Goal: Find specific page/section: Find specific page/section

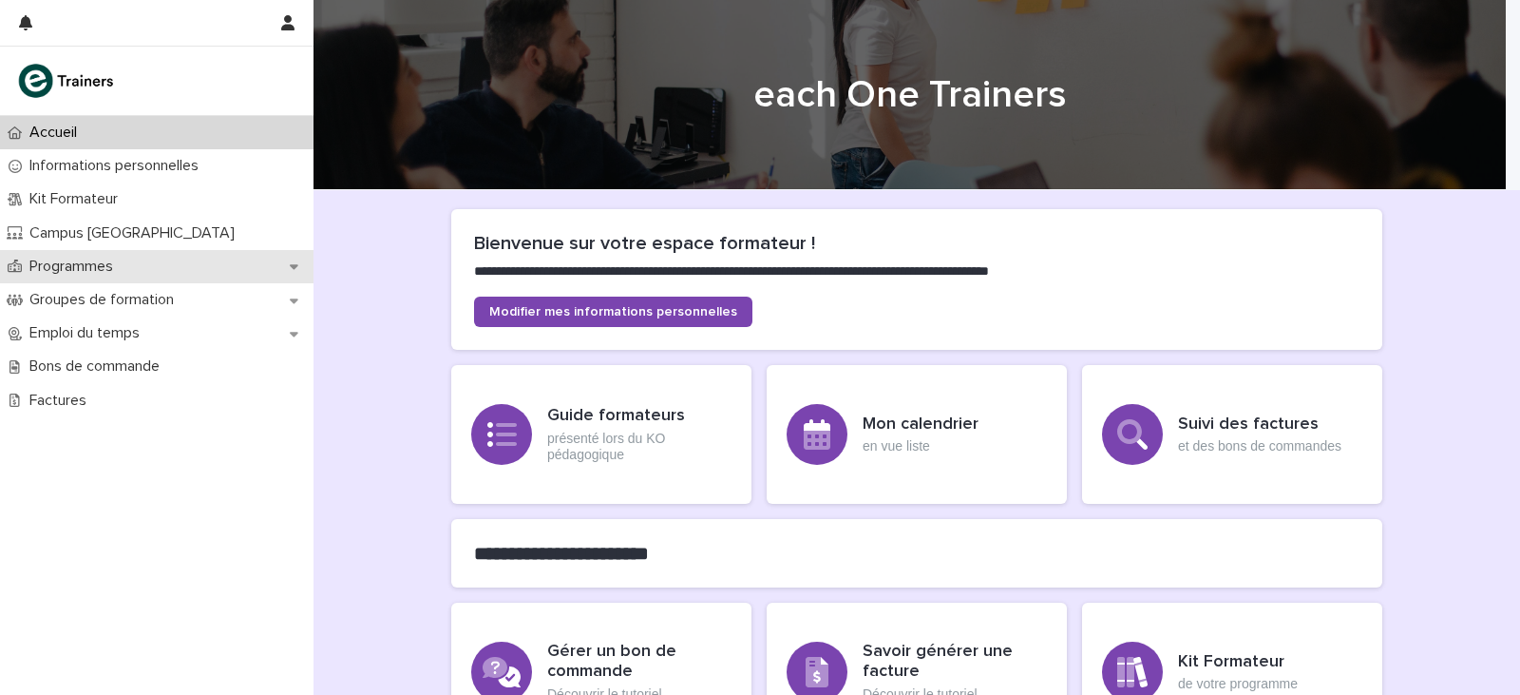
click at [111, 275] on p "Programmes" at bounding box center [75, 266] width 106 height 18
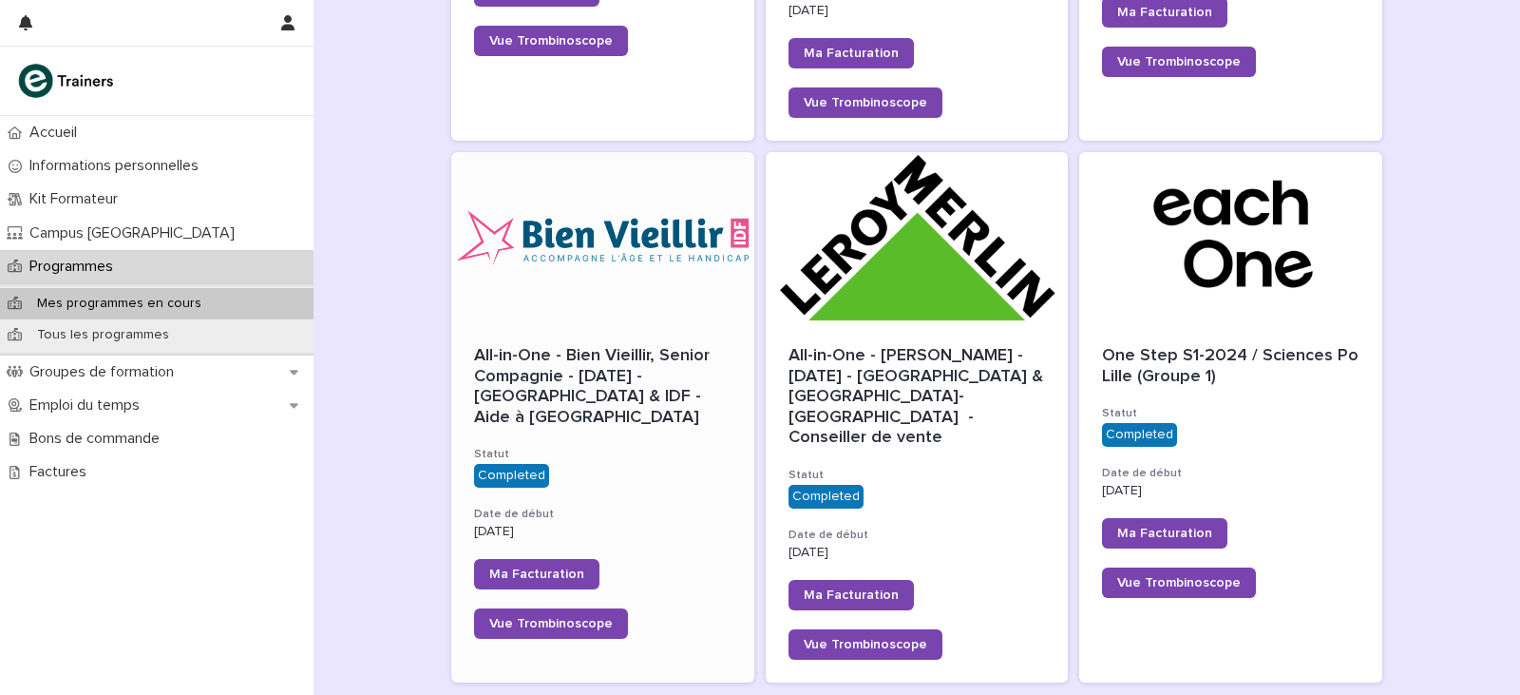
scroll to position [1774, 0]
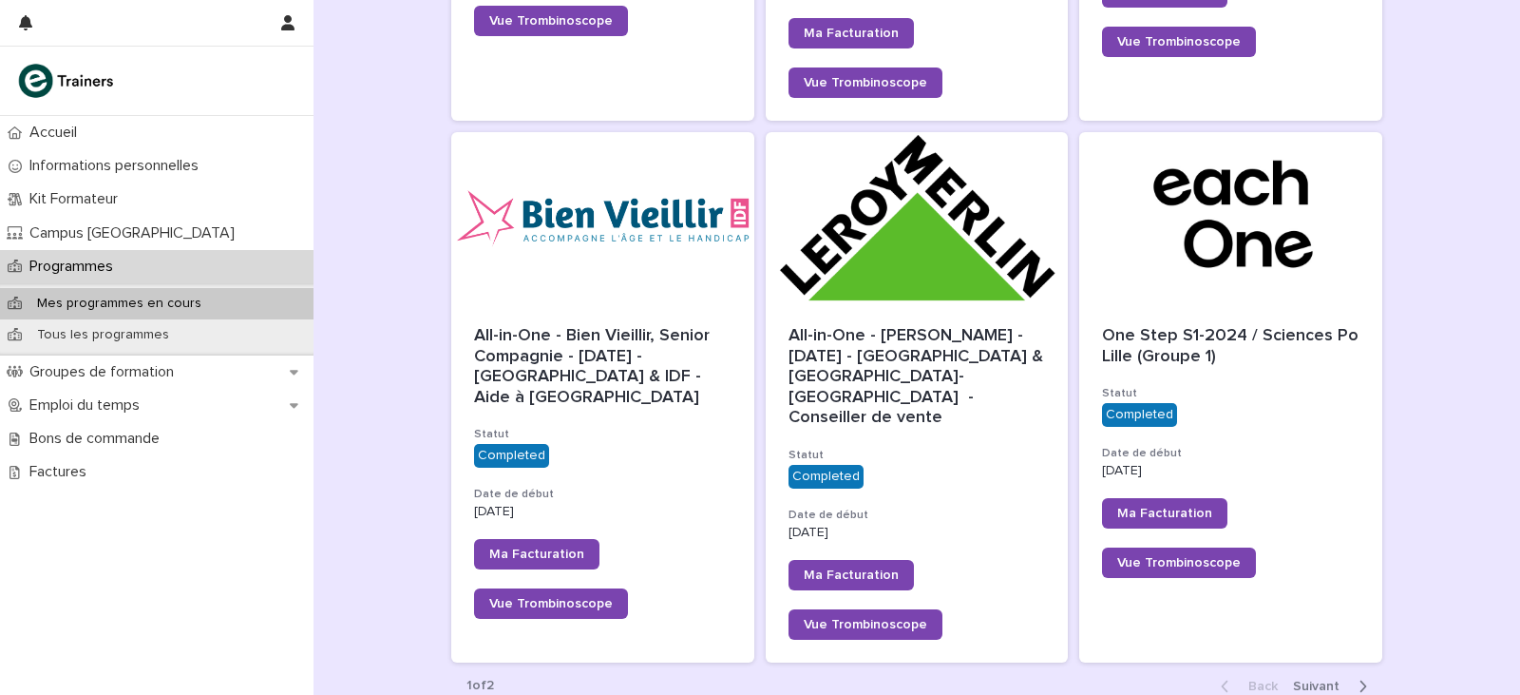
click at [1337, 679] on span "Next" at bounding box center [1322, 685] width 58 height 13
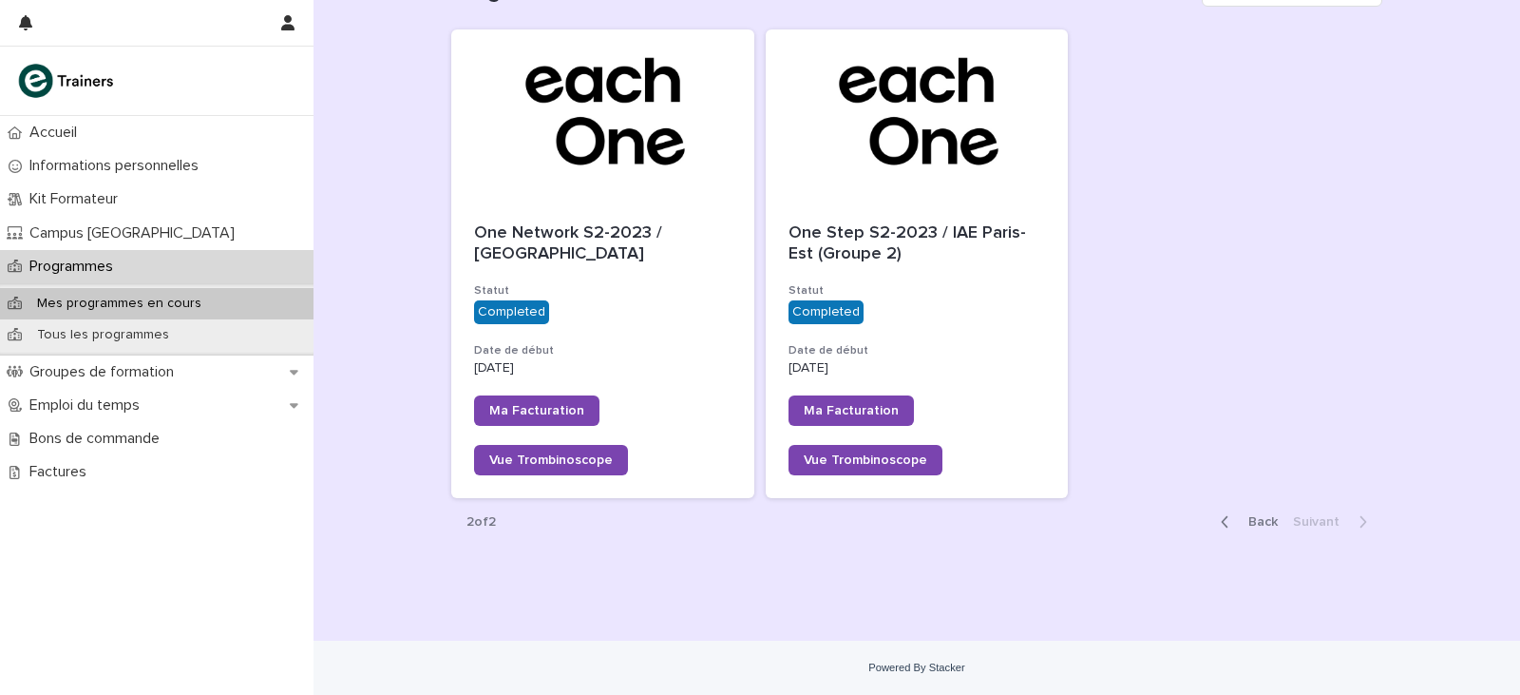
scroll to position [252, 0]
click at [1237, 520] on span "Back" at bounding box center [1257, 521] width 41 height 13
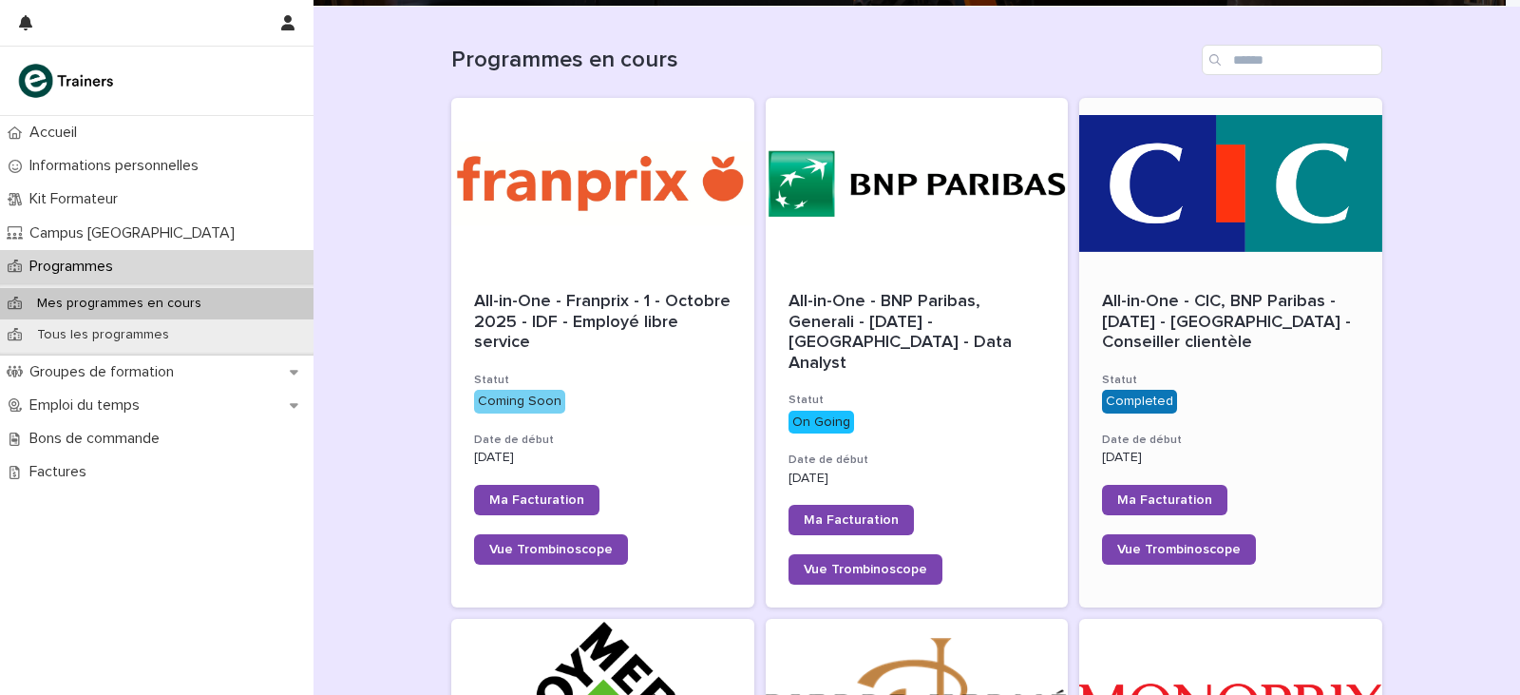
scroll to position [158, 0]
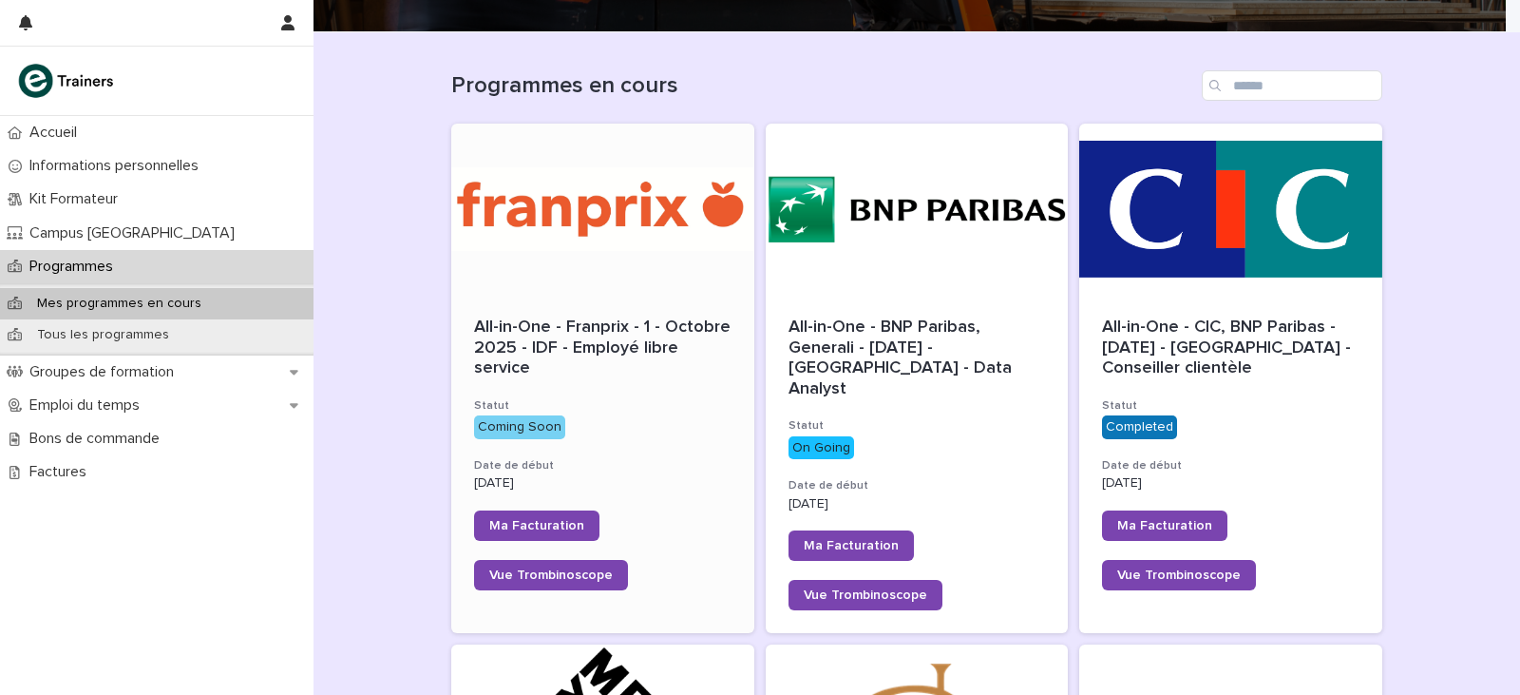
click at [570, 249] on div at bounding box center [602, 209] width 303 height 171
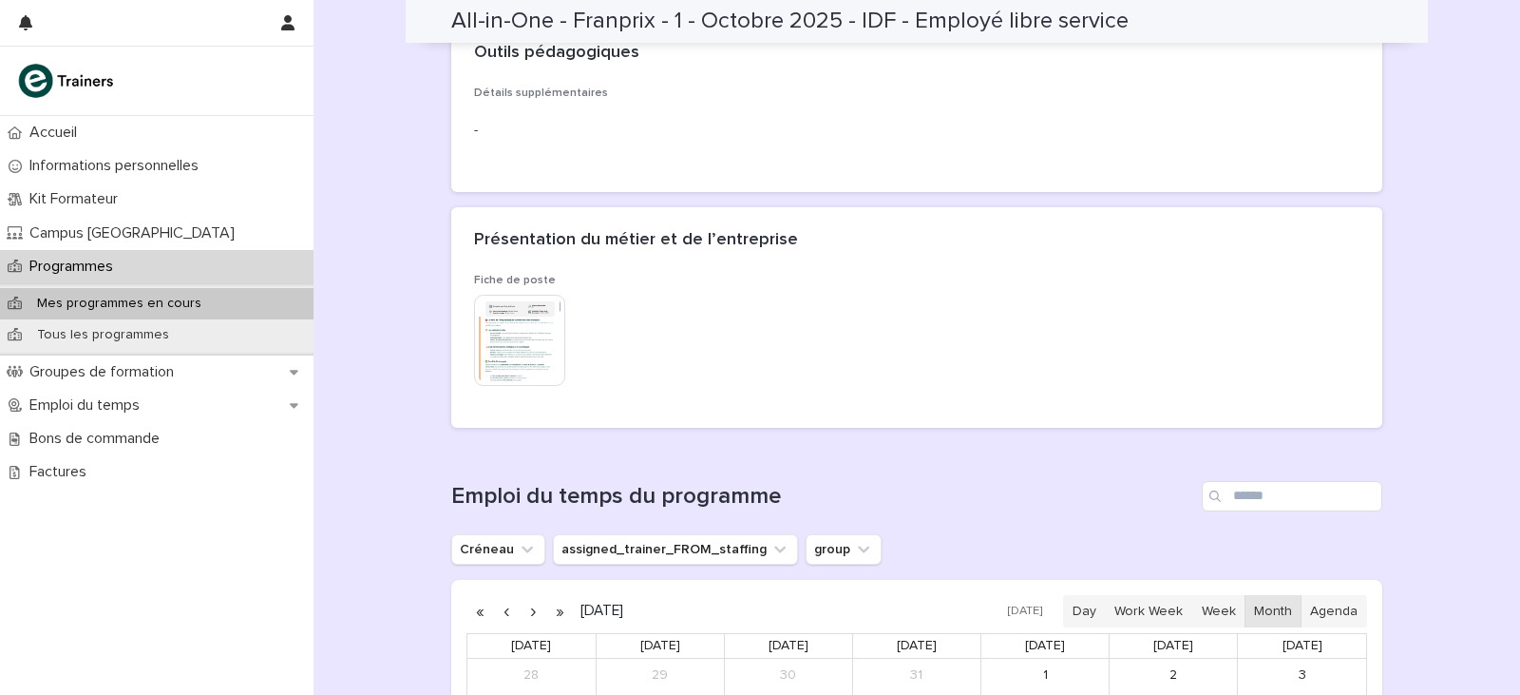
scroll to position [665, 0]
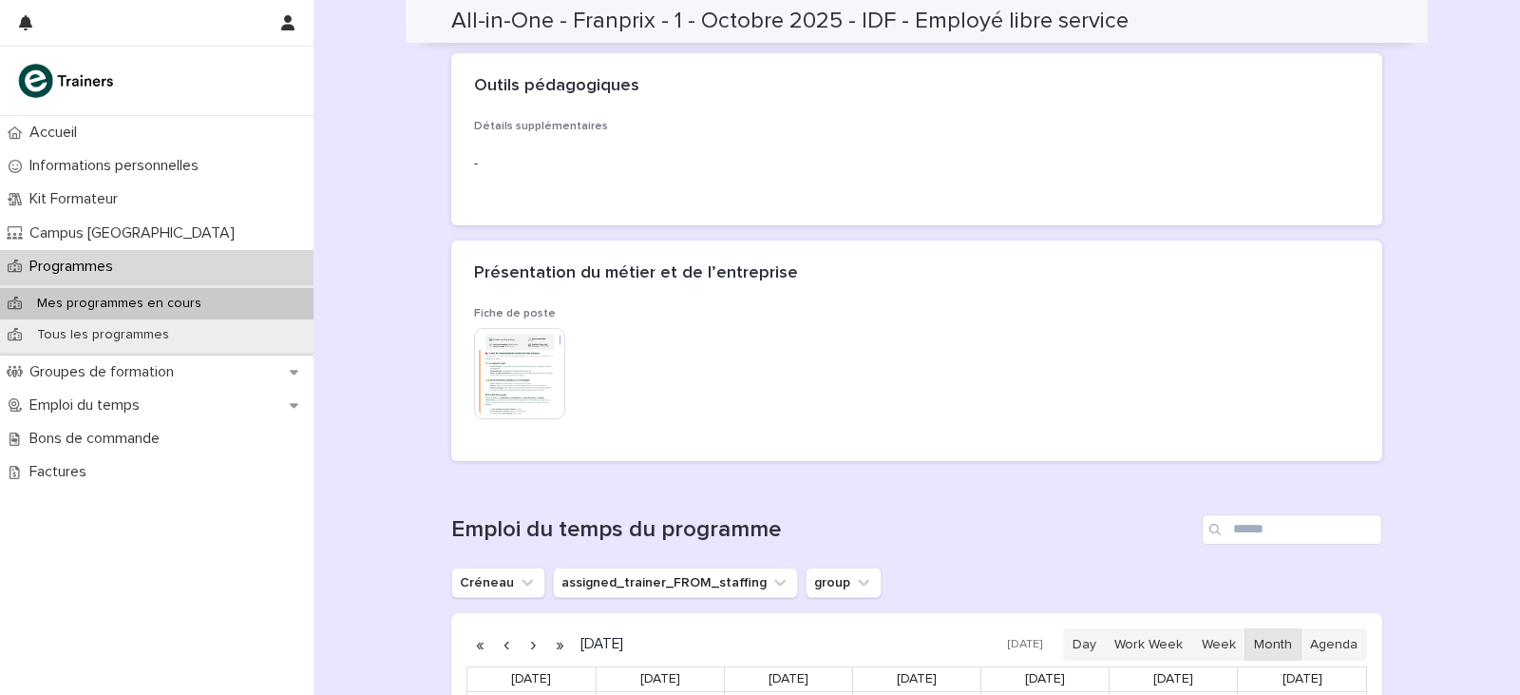
click at [536, 343] on img at bounding box center [519, 373] width 91 height 91
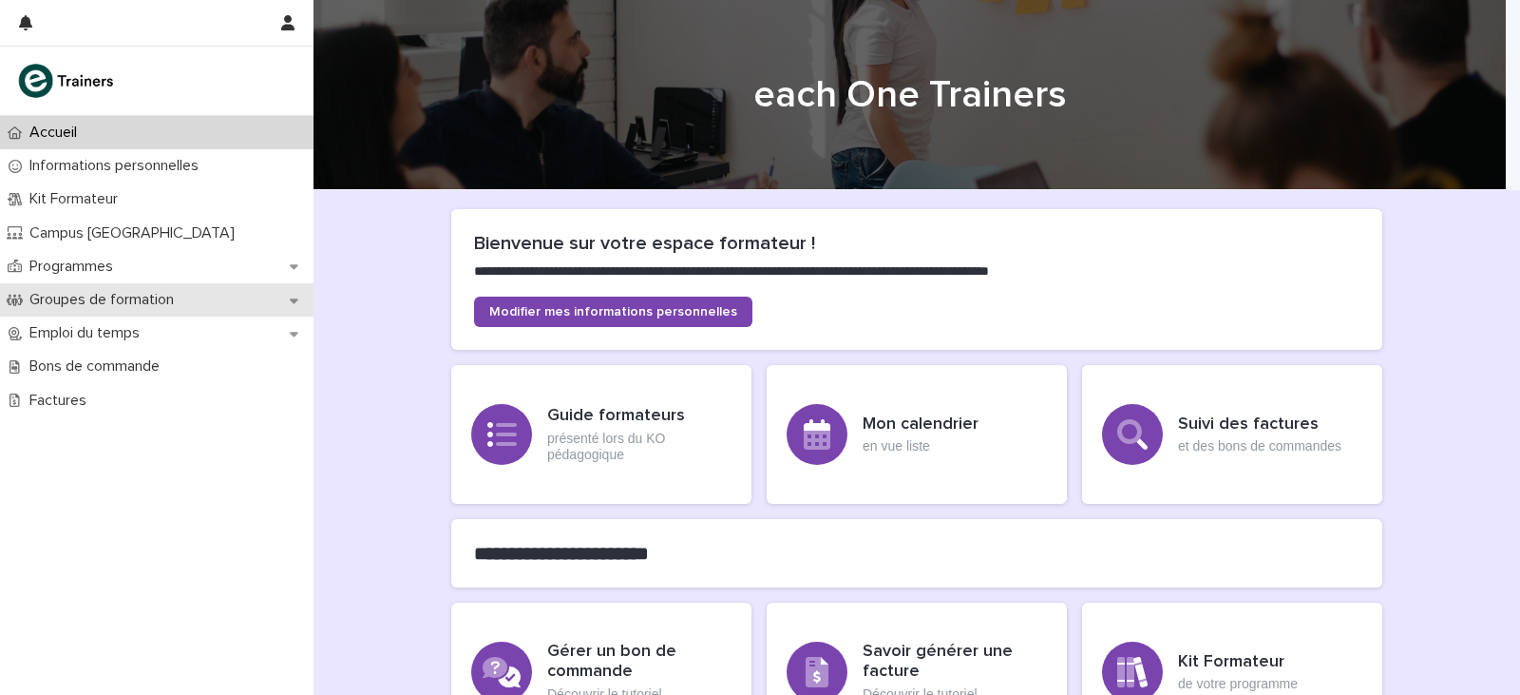
click at [122, 293] on p "Groupes de formation" at bounding box center [105, 300] width 167 height 18
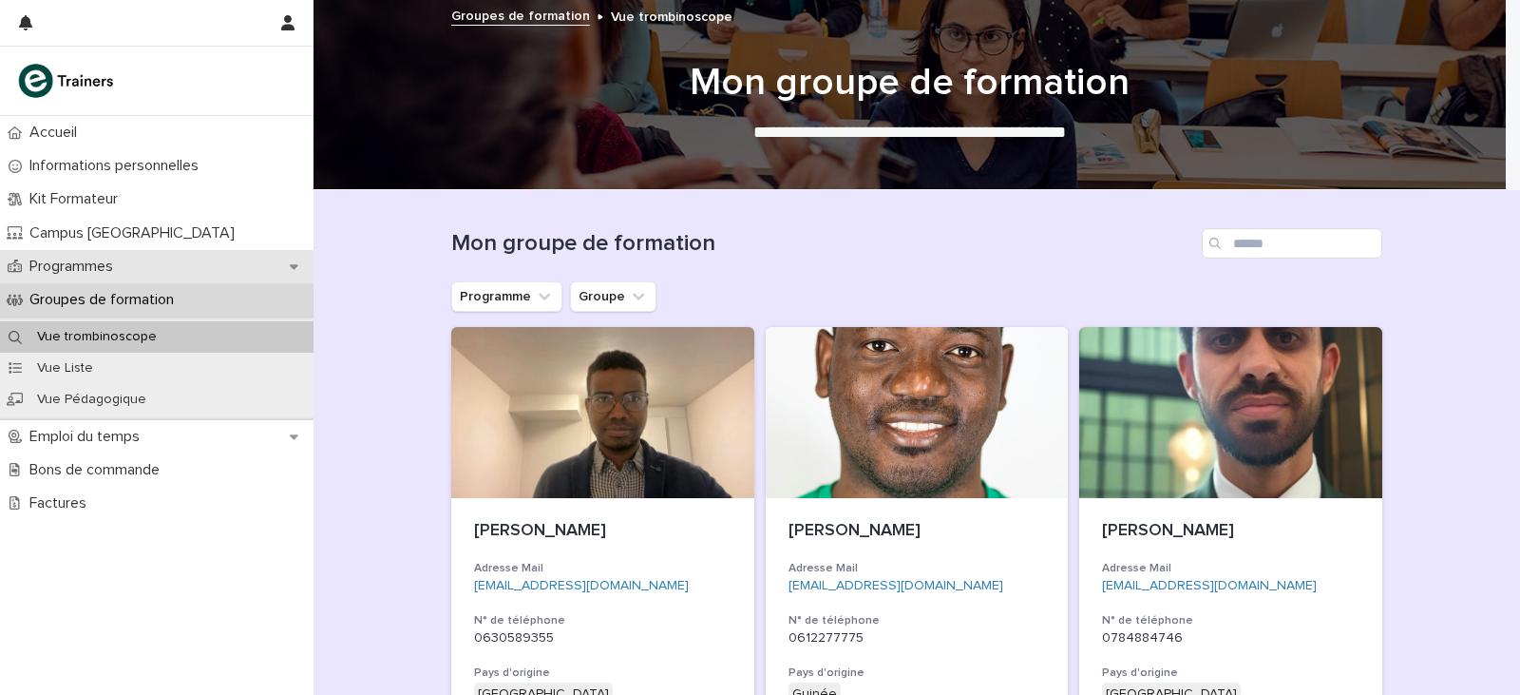
click at [106, 263] on p "Programmes" at bounding box center [75, 266] width 106 height 18
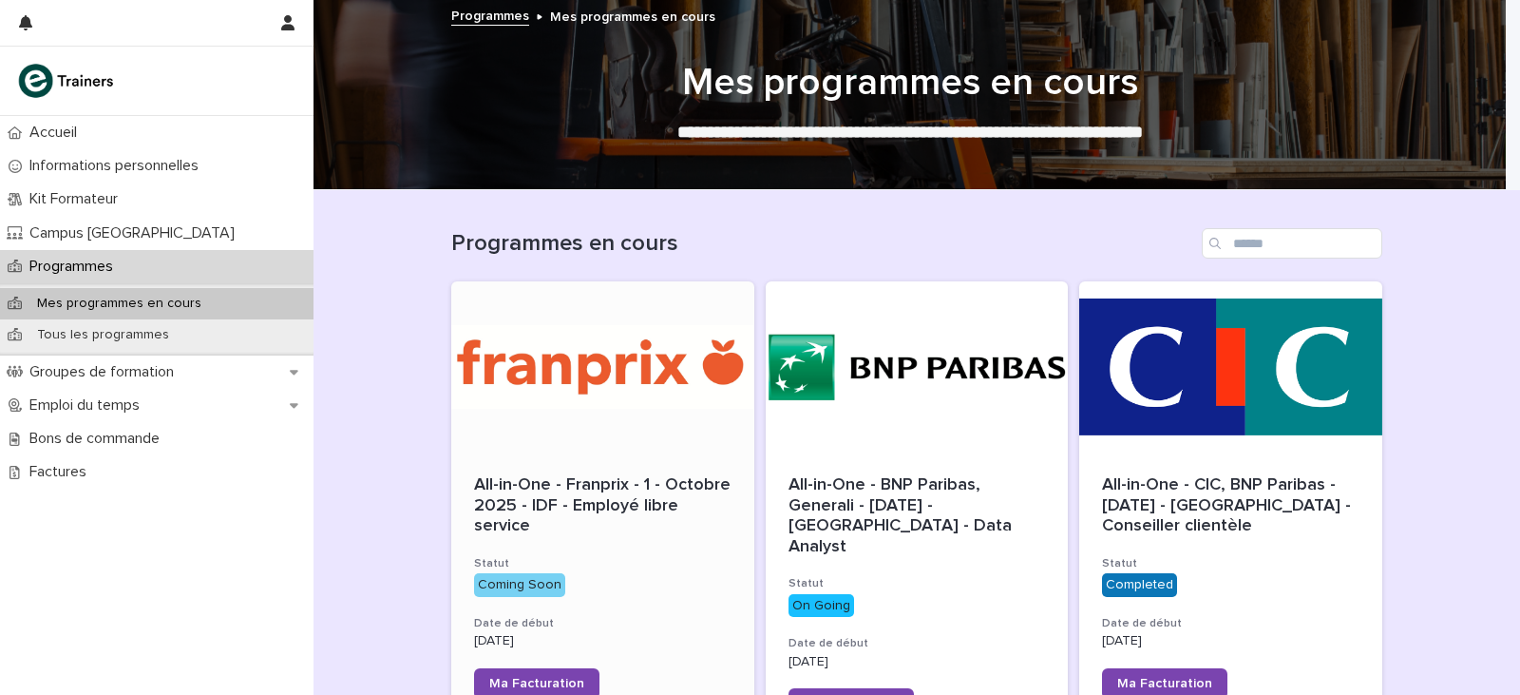
click at [575, 352] on div at bounding box center [602, 366] width 303 height 171
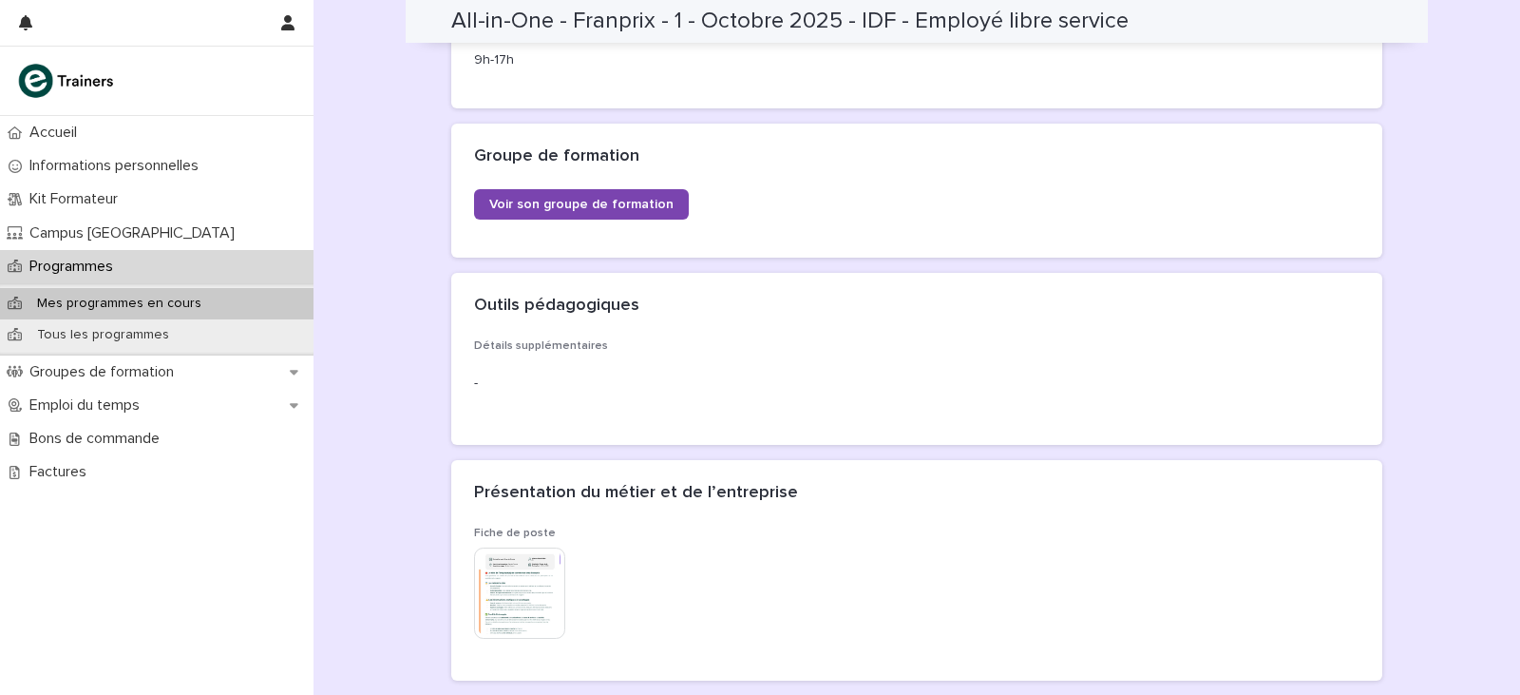
scroll to position [380, 0]
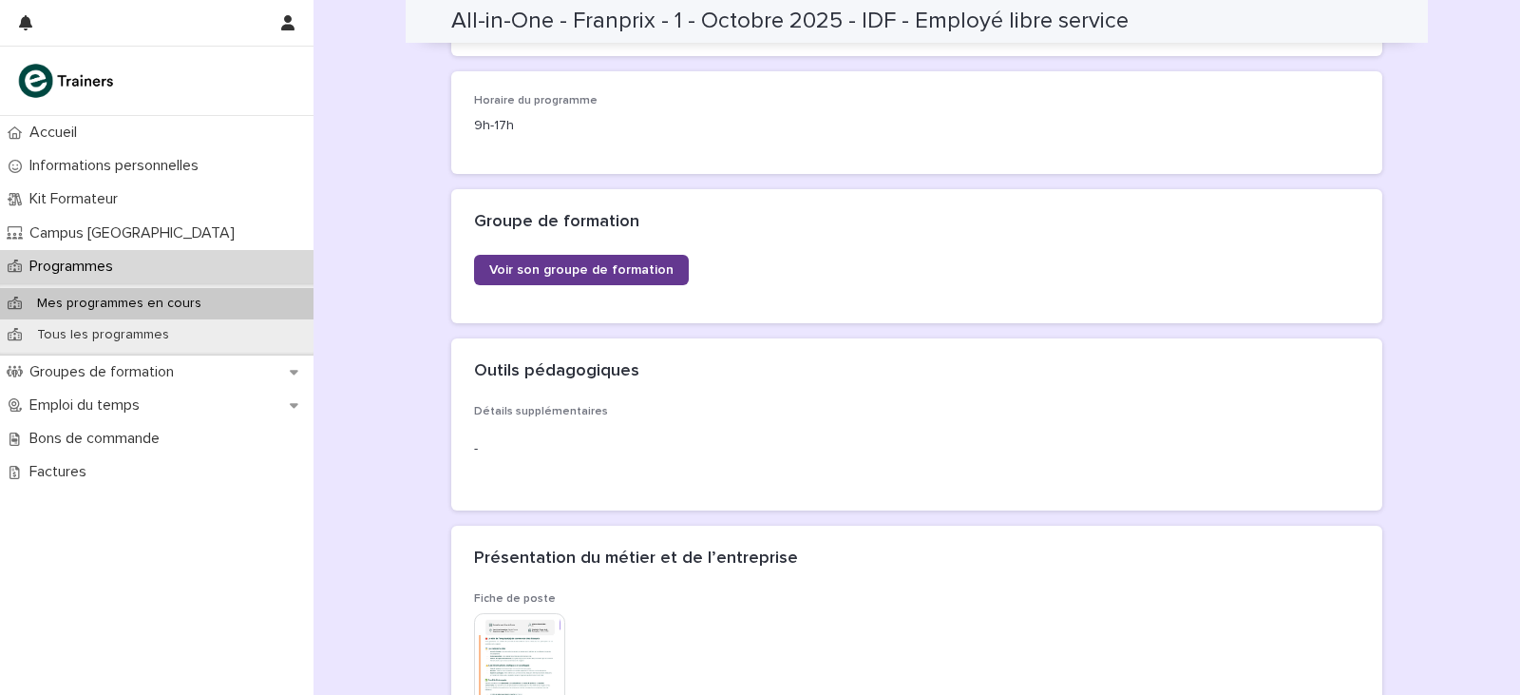
click at [631, 277] on link "Voir son groupe de formation" at bounding box center [581, 270] width 215 height 30
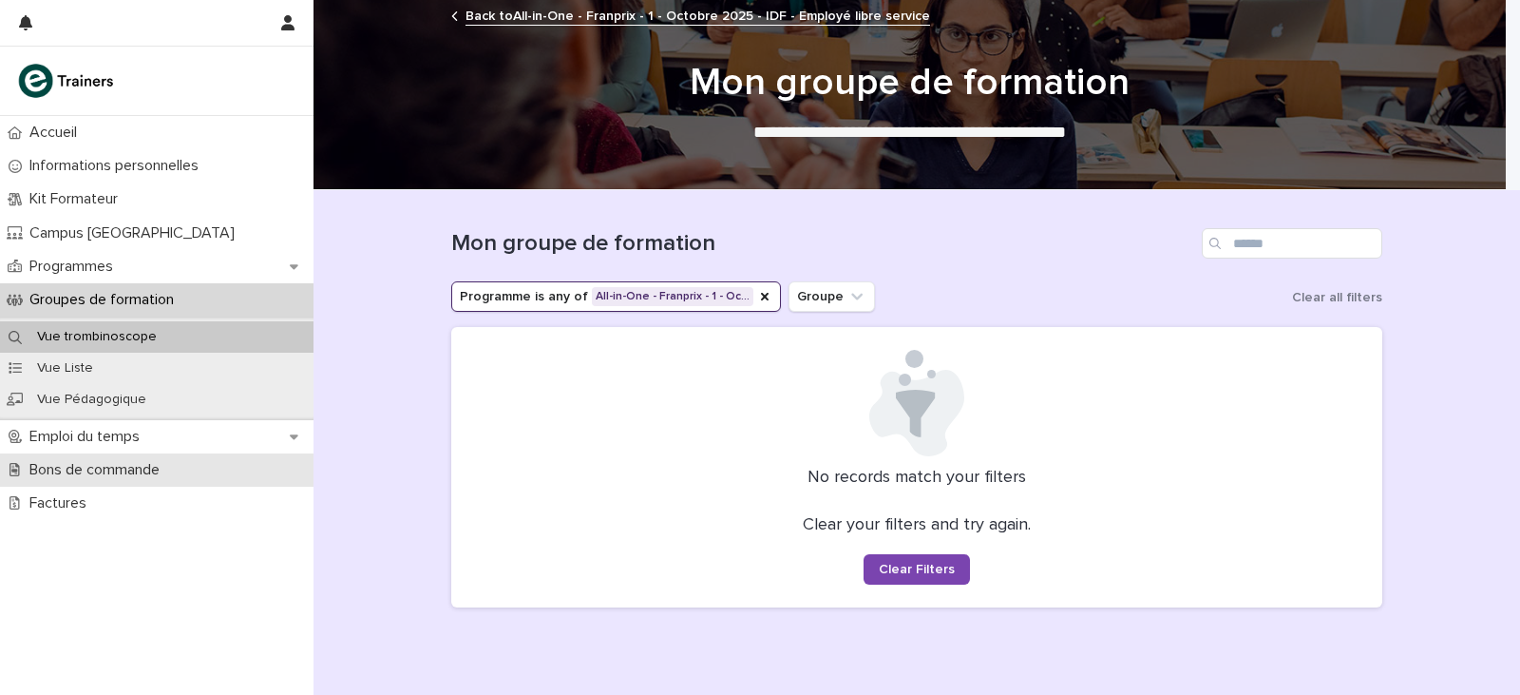
click at [98, 466] on p "Bons de commande" at bounding box center [98, 470] width 153 height 18
